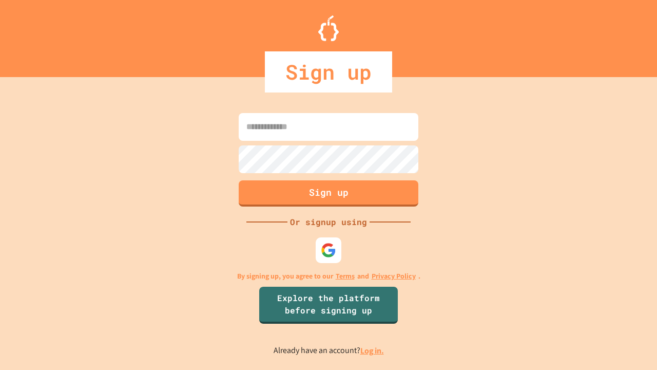
click at [373, 350] on link "Log in." at bounding box center [372, 350] width 24 height 11
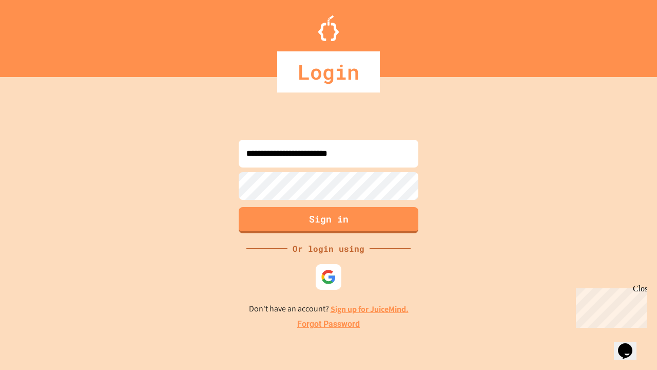
type input "**********"
